Goal: Understand process/instructions: Learn how to perform a task or action

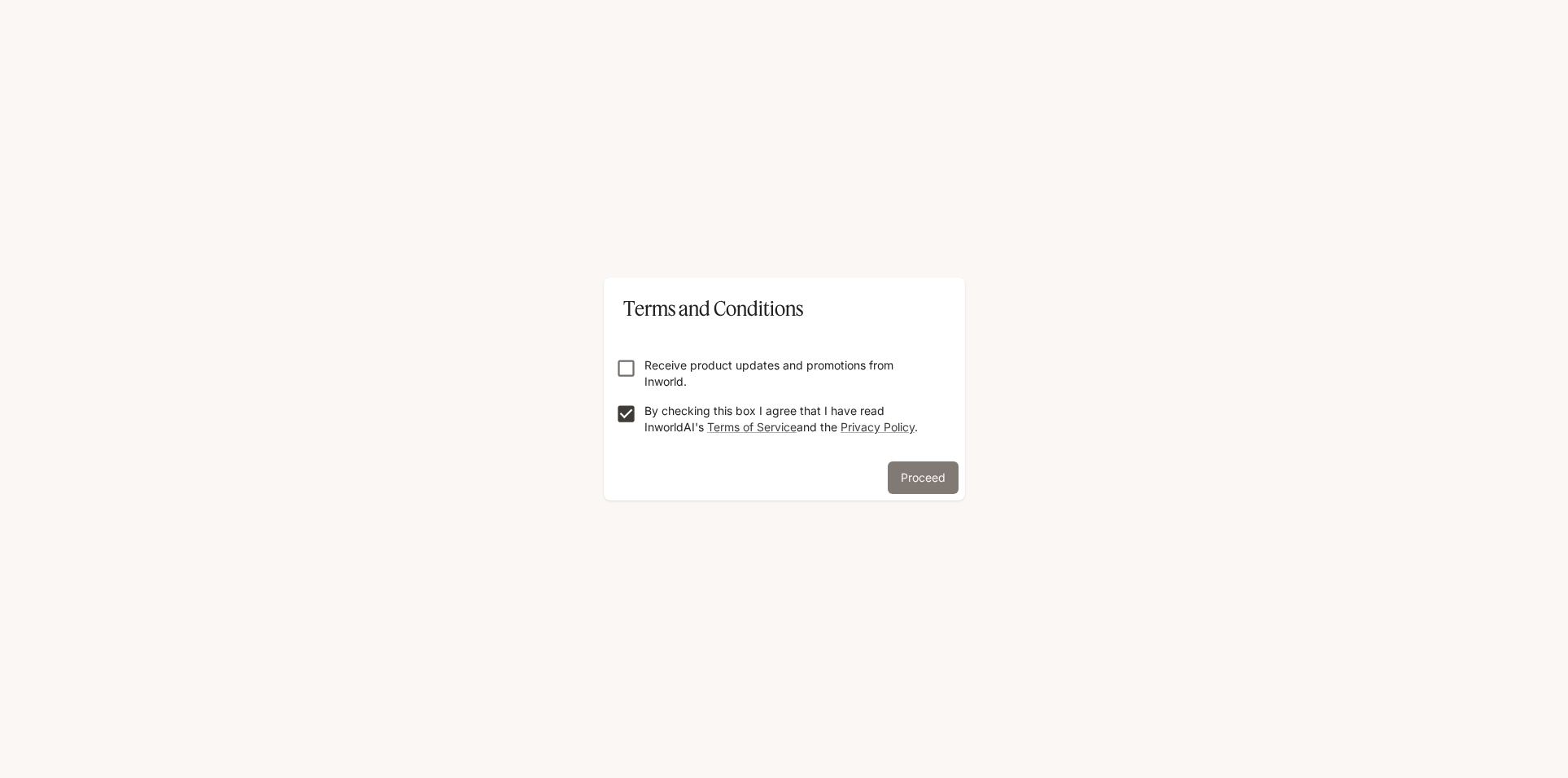
click at [918, 480] on button "Proceed" at bounding box center [922, 478] width 71 height 33
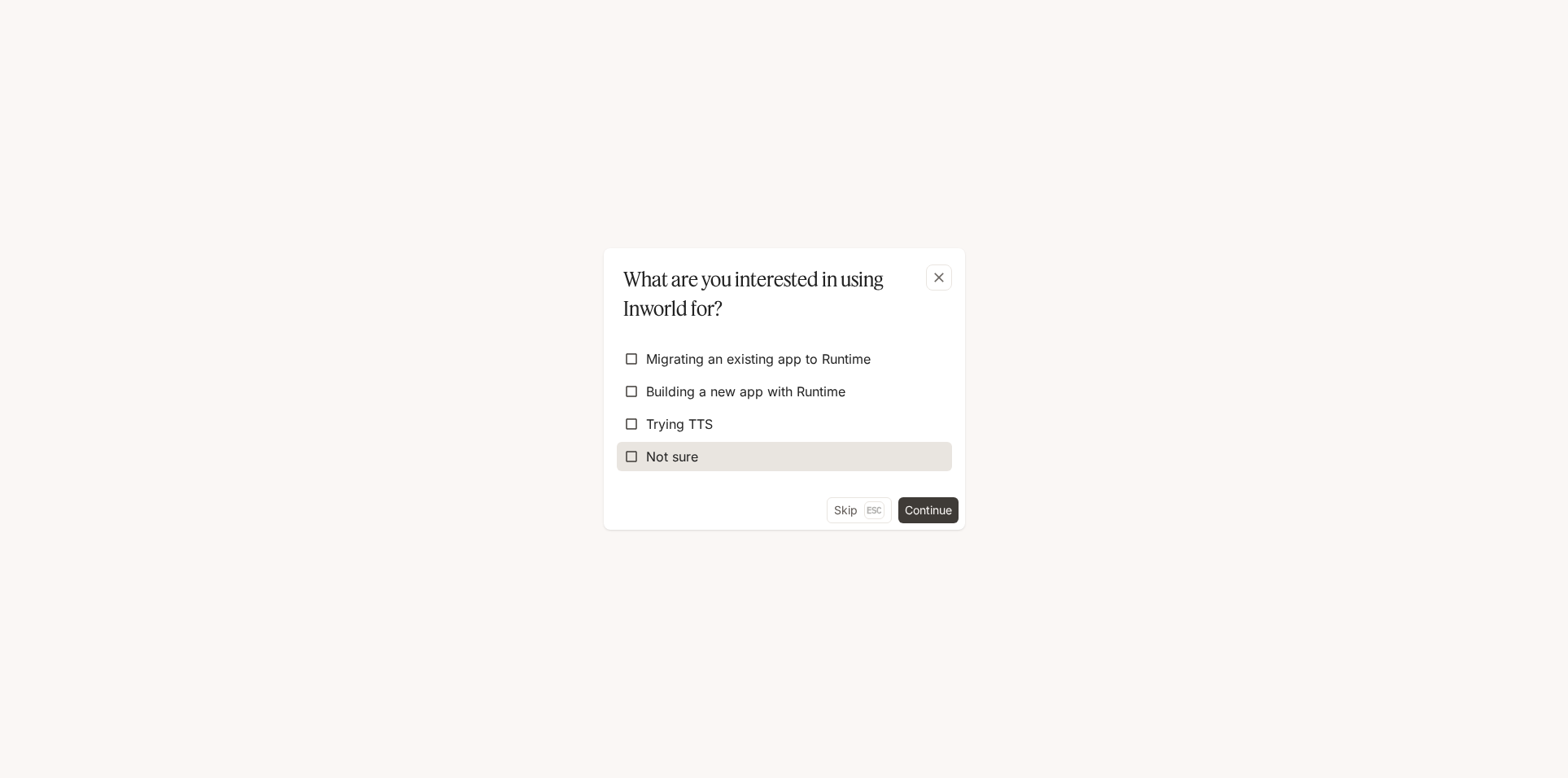
click at [649, 448] on span "Not sure" at bounding box center [673, 457] width 52 height 20
click at [670, 452] on span "Not sure" at bounding box center [673, 457] width 52 height 20
click at [852, 508] on button "Skip Esc" at bounding box center [858, 511] width 65 height 26
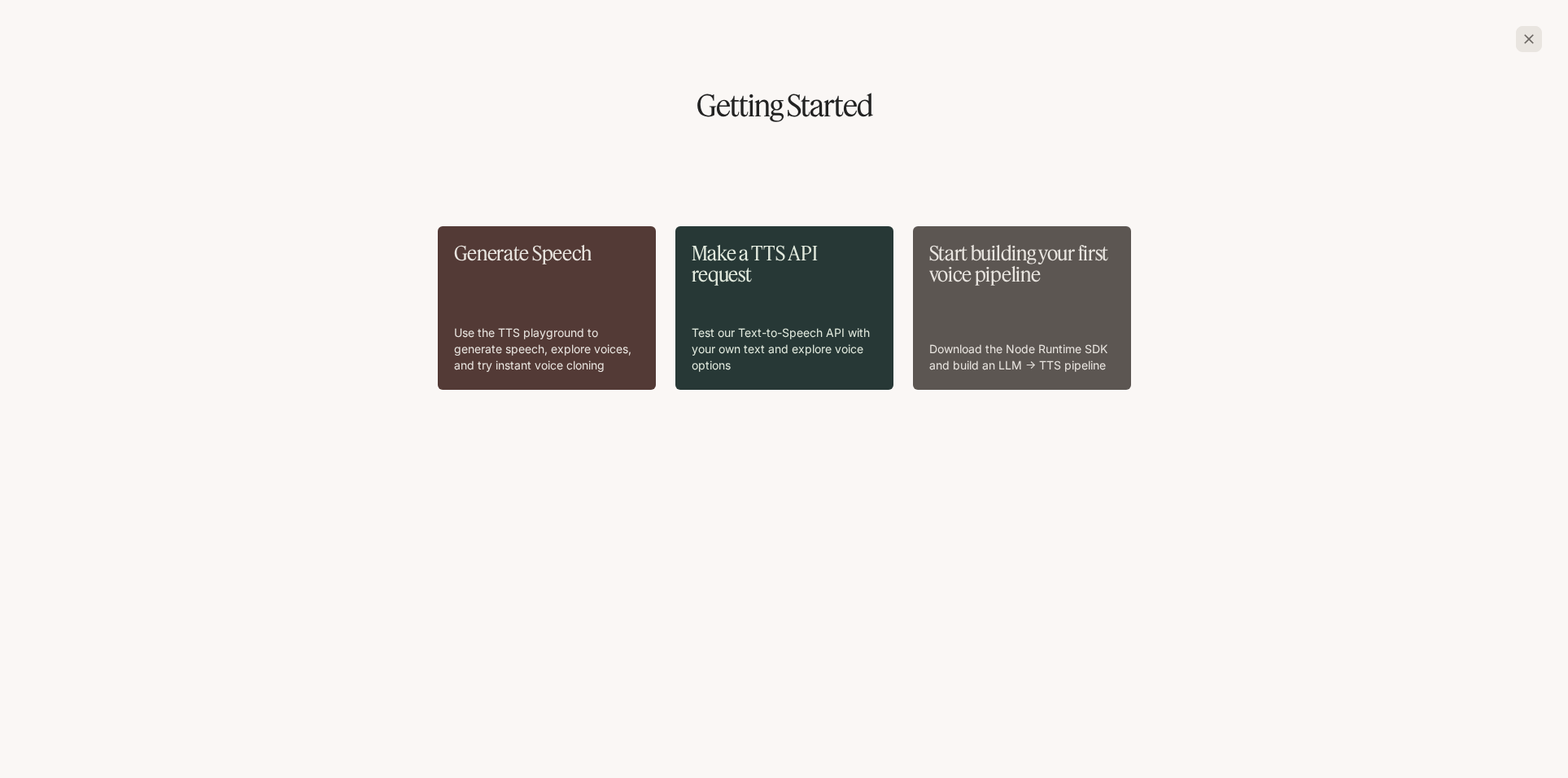
click at [760, 331] on p "Test our Text-to-Speech API with your own text and explore voice options" at bounding box center [784, 349] width 186 height 49
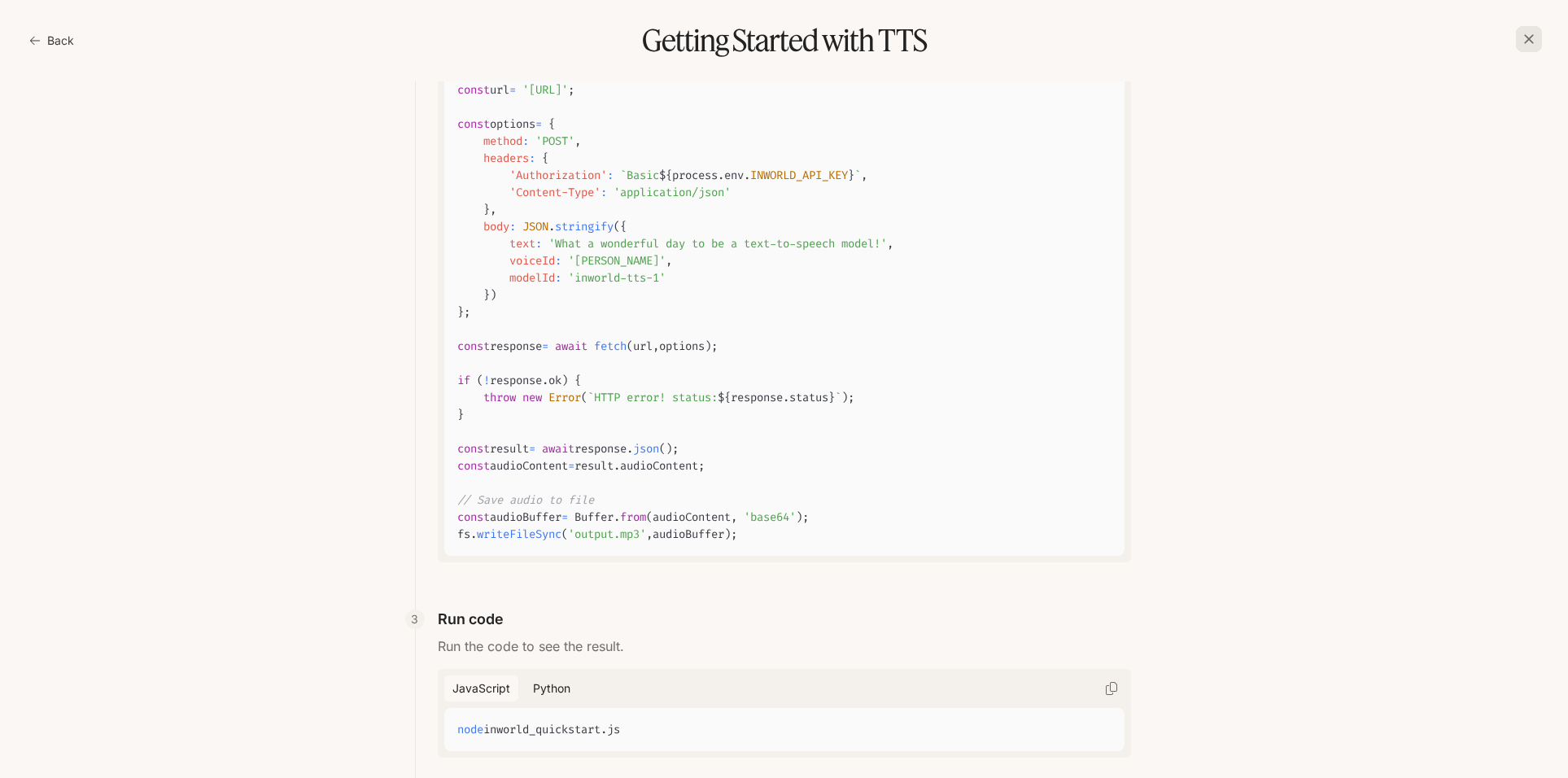
scroll to position [490, 0]
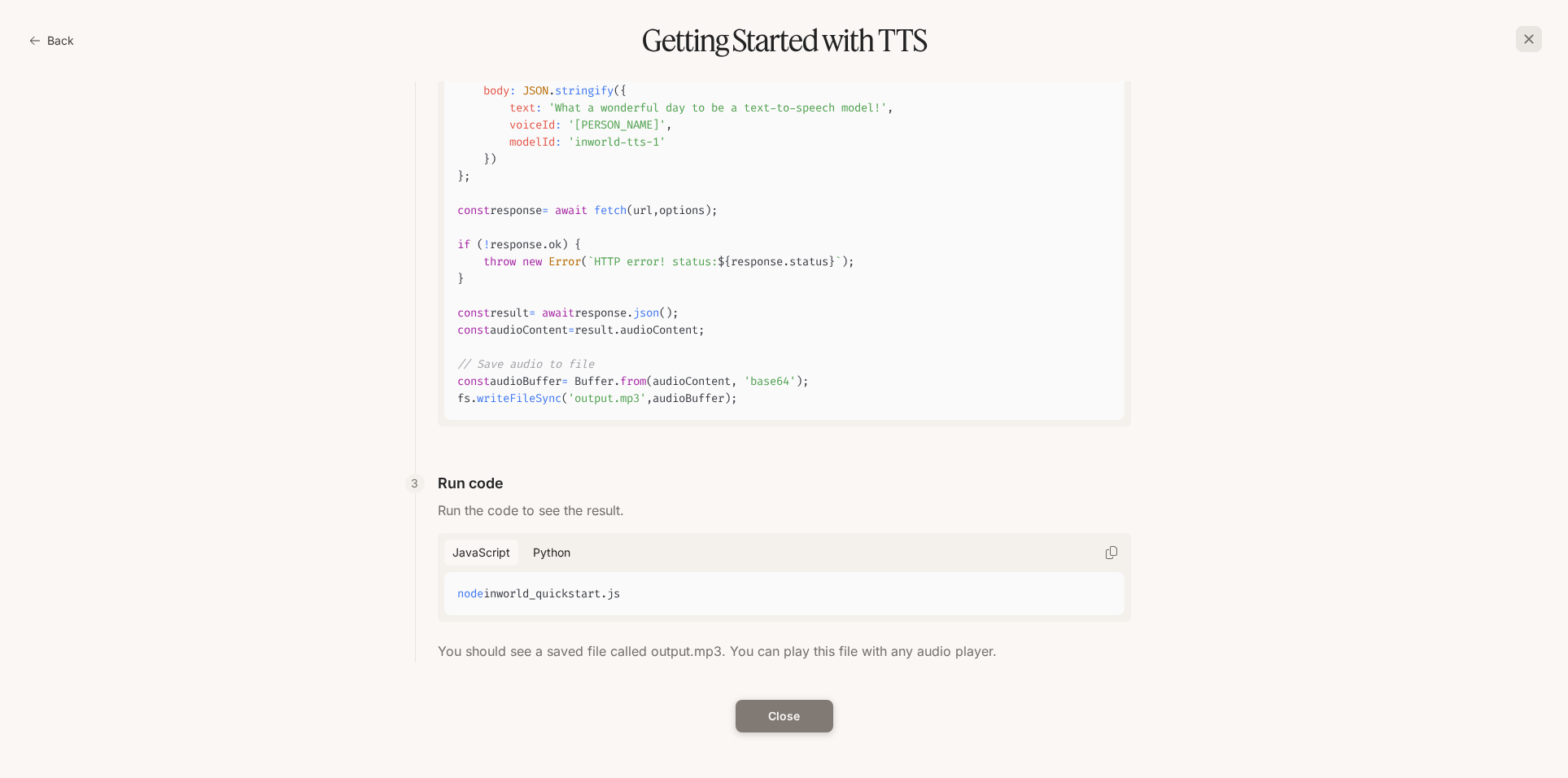
click at [775, 710] on button "Close" at bounding box center [784, 716] width 98 height 33
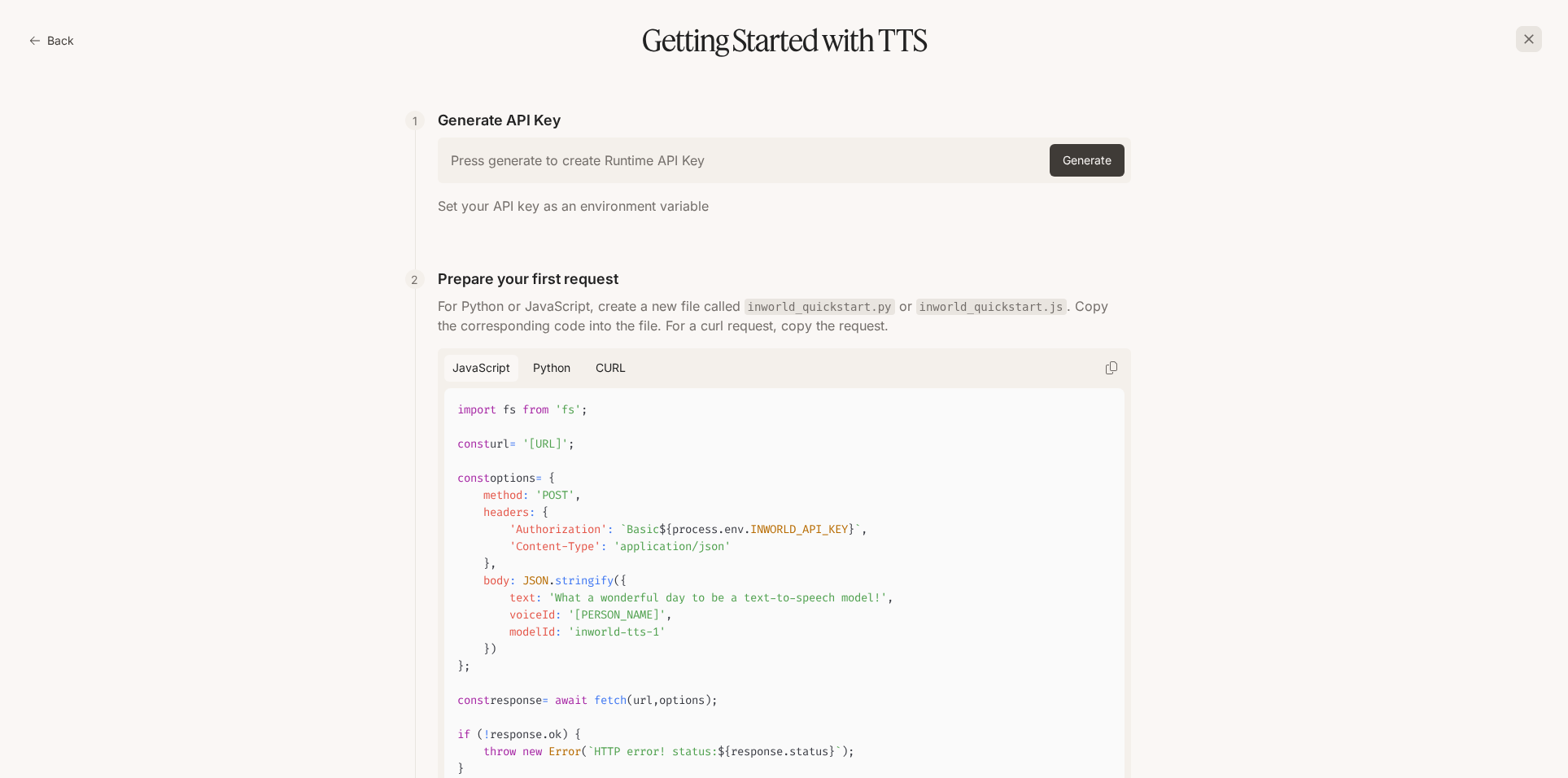
click at [1527, 28] on div "button" at bounding box center [1529, 39] width 26 height 26
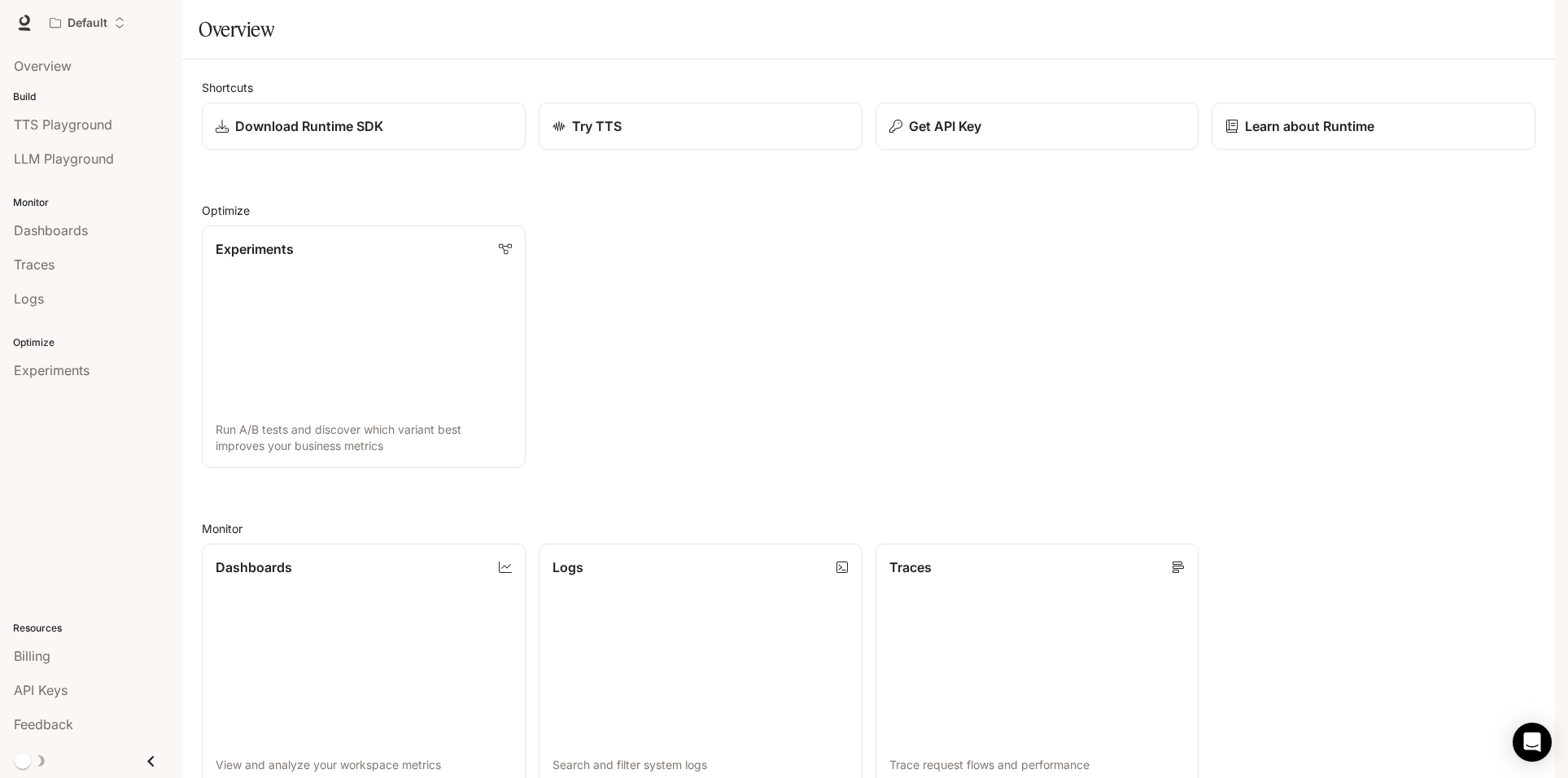
click at [1526, 24] on icon "button" at bounding box center [1532, 22] width 13 height 13
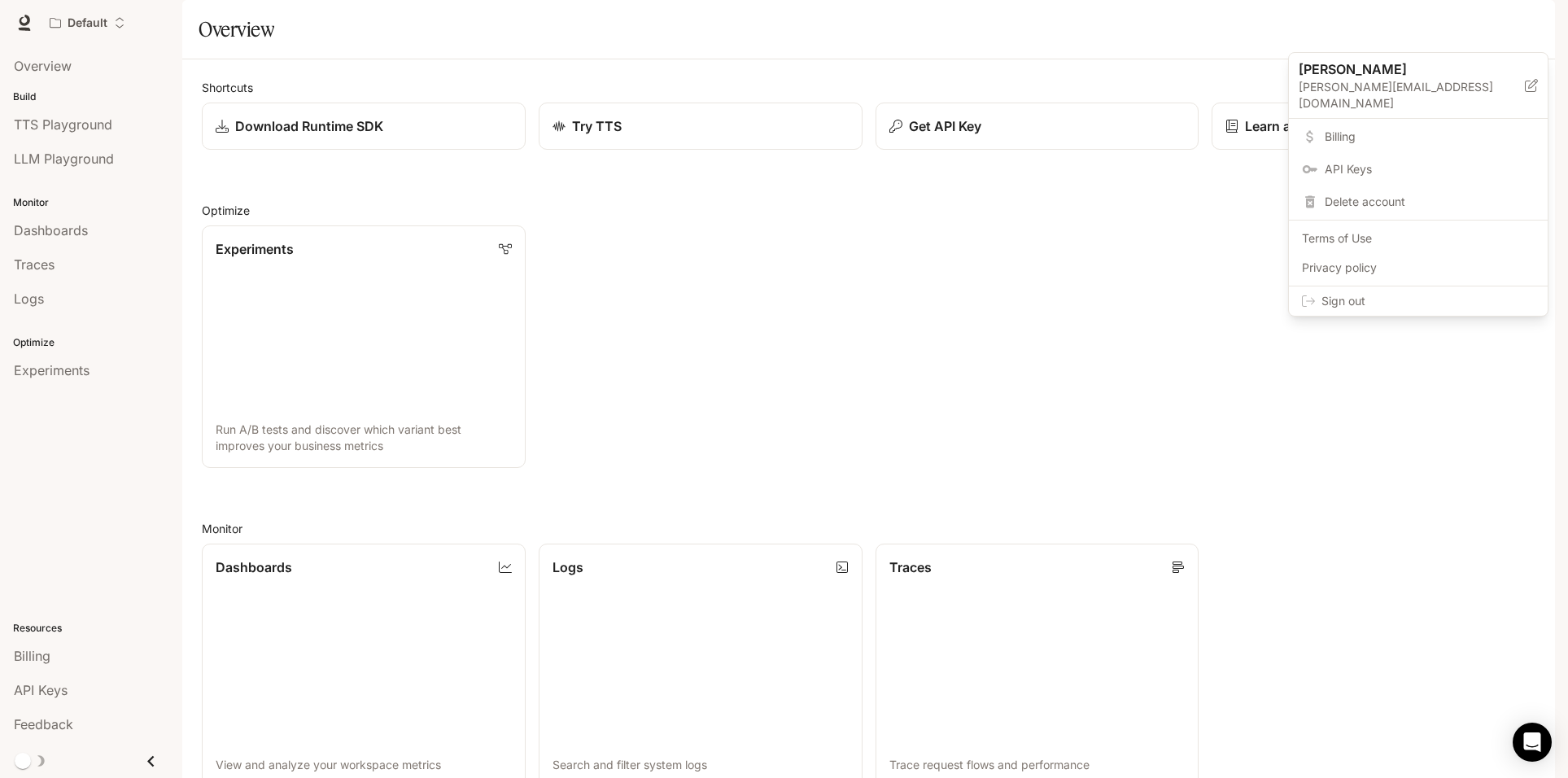
click at [1374, 293] on span "Sign out" at bounding box center [1427, 301] width 213 height 16
